Goal: Information Seeking & Learning: Learn about a topic

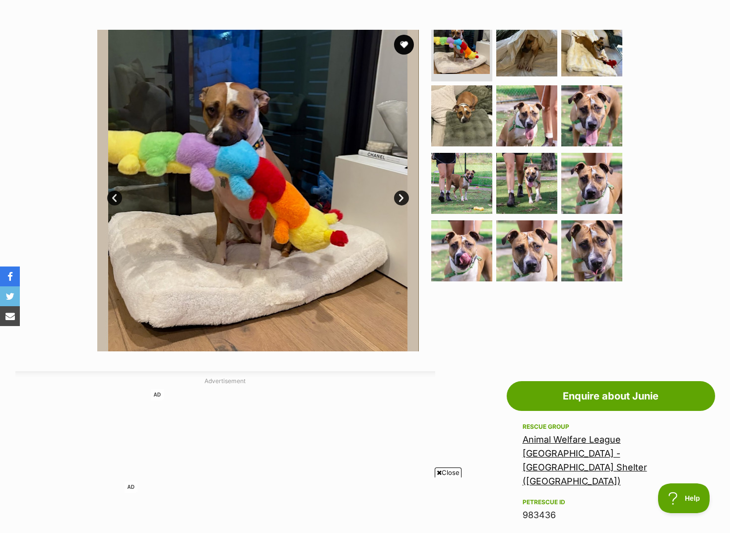
scroll to position [248, 0]
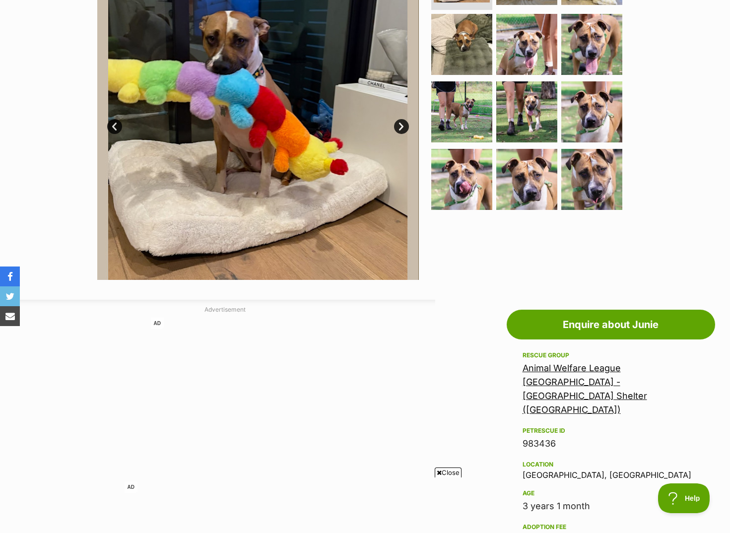
click at [568, 373] on div "Animal Welfare League [GEOGRAPHIC_DATA] - [GEOGRAPHIC_DATA] Shelter ([GEOGRAPHI…" at bounding box center [610, 389] width 177 height 56
click at [568, 371] on link "Animal Welfare League [GEOGRAPHIC_DATA] - [GEOGRAPHIC_DATA] Shelter ([GEOGRAPHI…" at bounding box center [584, 389] width 125 height 52
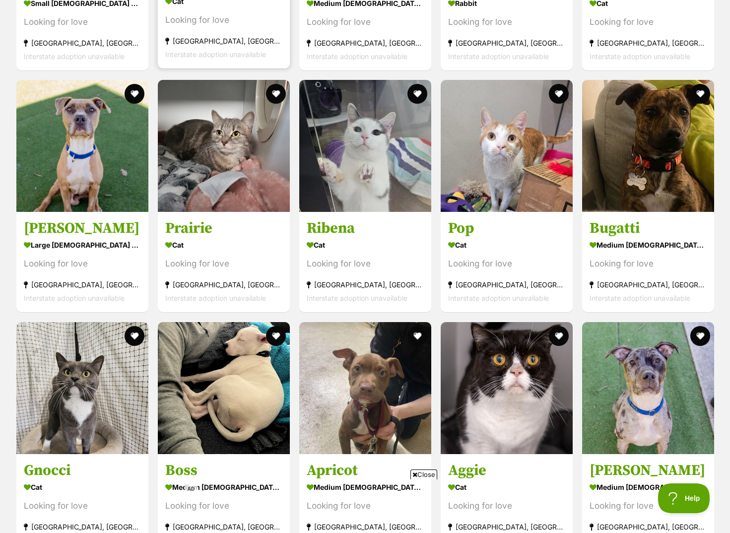
scroll to position [1389, 0]
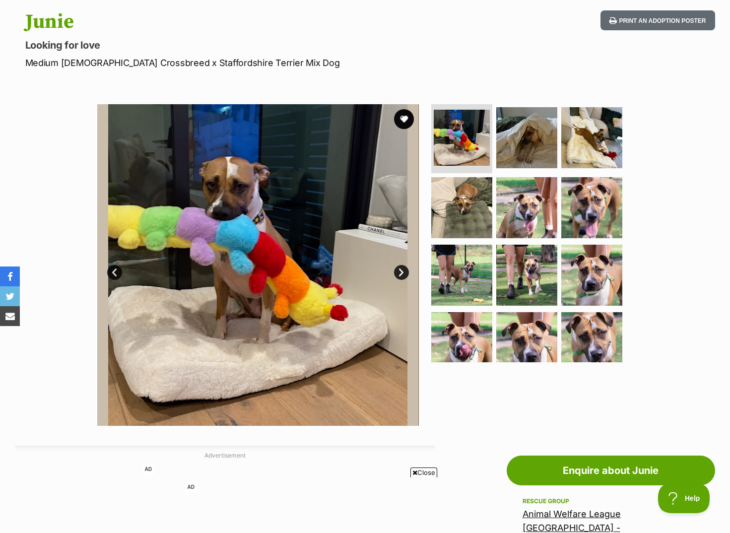
scroll to position [77, 0]
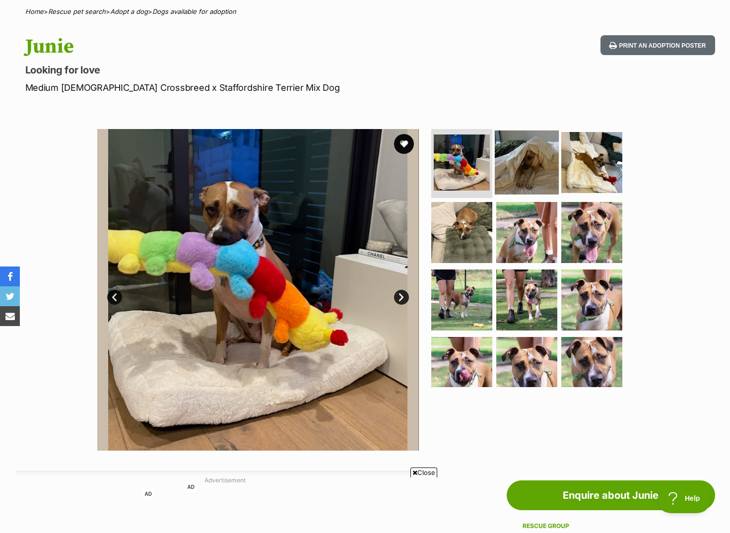
click at [537, 172] on img at bounding box center [527, 162] width 64 height 64
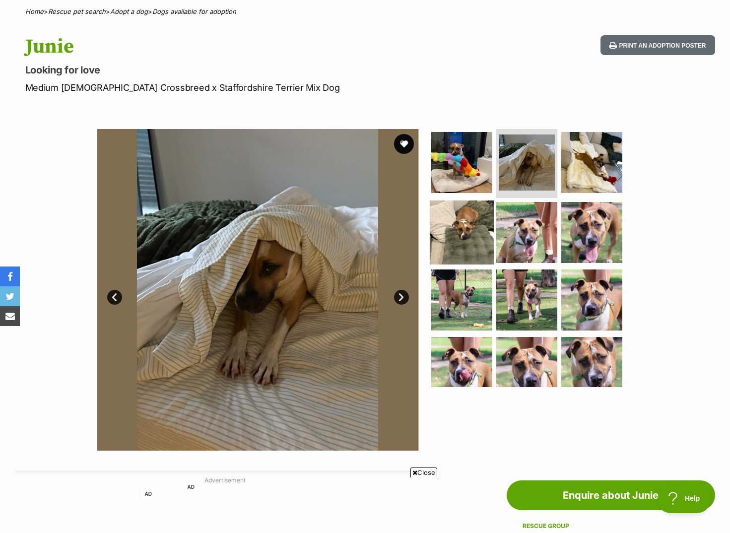
click at [453, 236] on img at bounding box center [462, 232] width 64 height 64
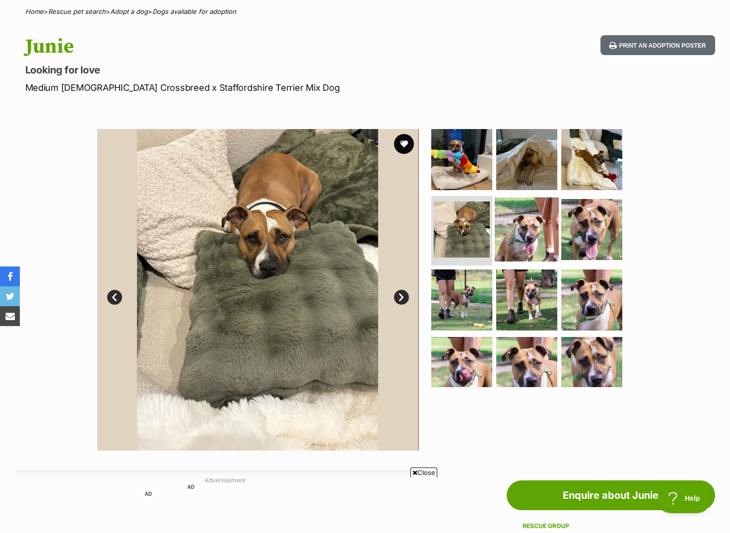
click at [506, 239] on img at bounding box center [527, 229] width 64 height 64
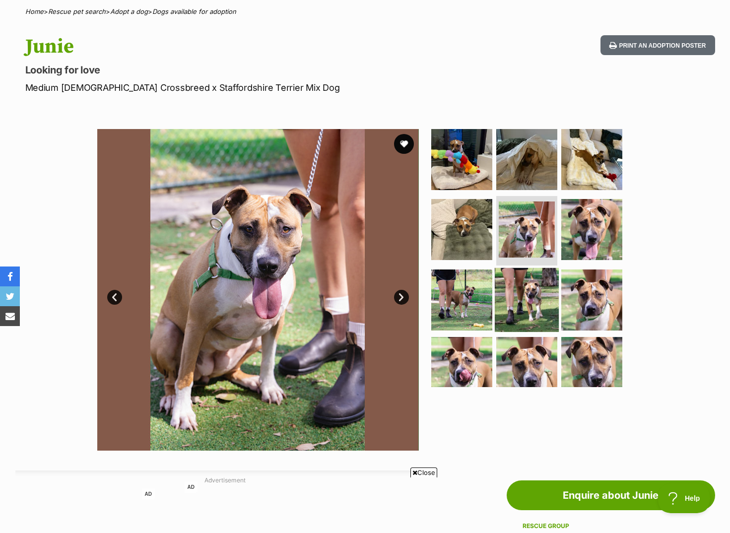
click at [515, 288] on img at bounding box center [527, 300] width 64 height 64
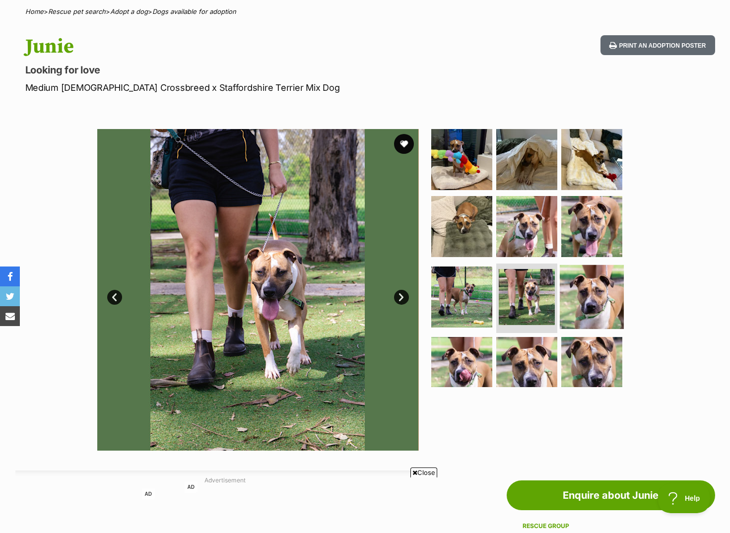
click at [603, 295] on img at bounding box center [592, 297] width 64 height 64
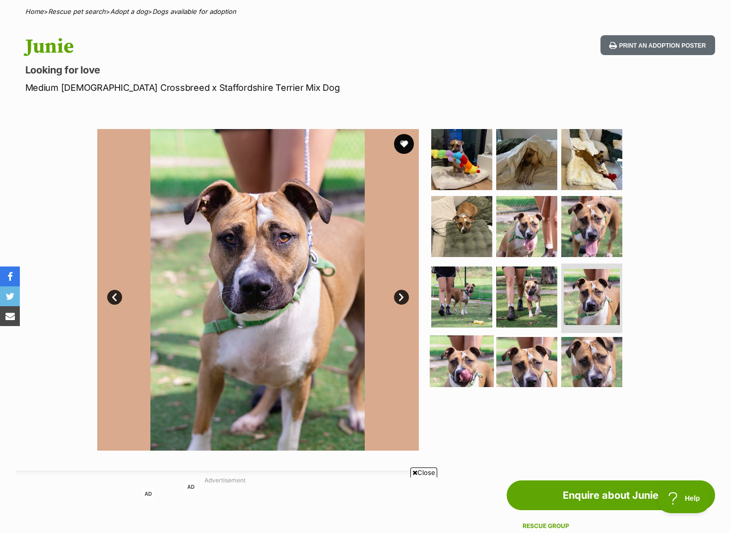
click at [457, 361] on img at bounding box center [462, 367] width 64 height 64
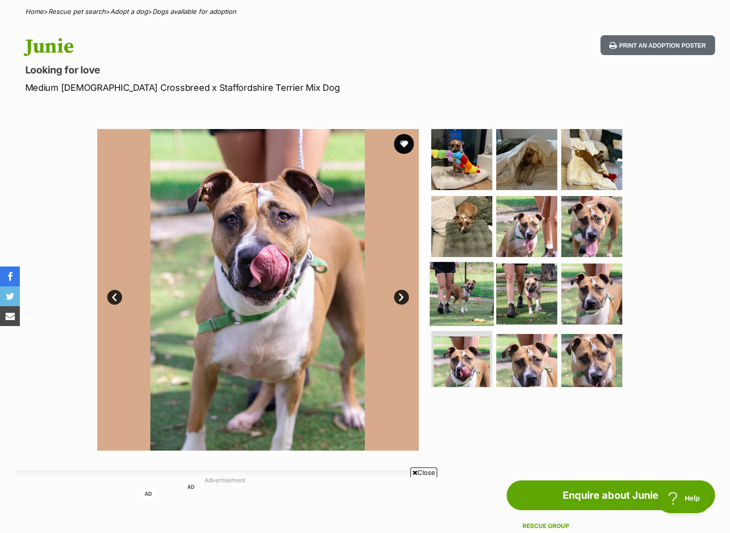
click at [474, 273] on img at bounding box center [462, 294] width 64 height 64
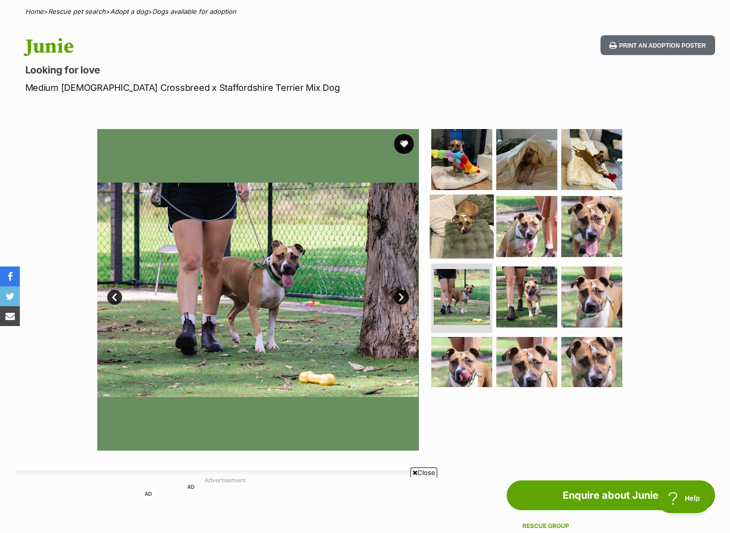
click at [481, 228] on img at bounding box center [462, 226] width 64 height 64
